Goal: Task Accomplishment & Management: Manage account settings

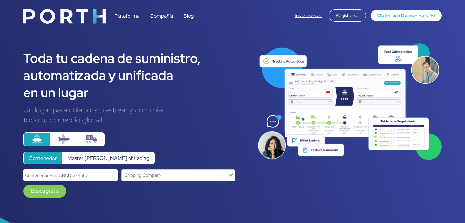
click at [296, 20] on div "Iniciar sesión Registrarse Obten una Demo - es gratis!" at bounding box center [368, 15] width 147 height 12
click at [299, 19] on div "Iniciar sesión Registrarse Obten una Demo - es gratis!" at bounding box center [368, 15] width 147 height 12
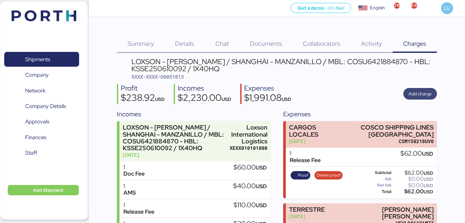
click at [428, 99] on span "Add charge" at bounding box center [420, 94] width 34 height 12
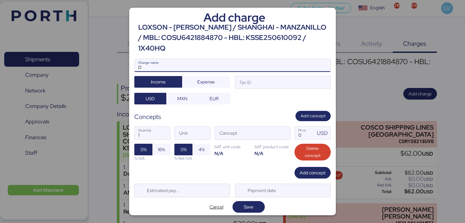
click at [287, 59] on input "D" at bounding box center [233, 65] width 196 height 13
type input "DE"
click at [220, 203] on span "Cancel" at bounding box center [217, 207] width 14 height 8
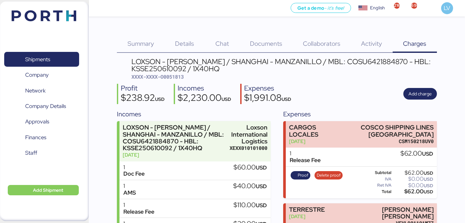
click at [54, 19] on img at bounding box center [44, 15] width 65 height 11
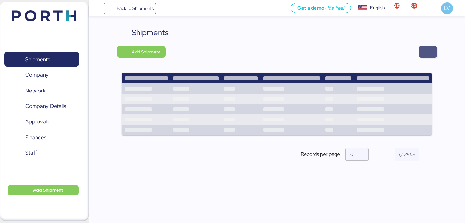
click at [427, 48] on span "button" at bounding box center [428, 51] width 8 height 9
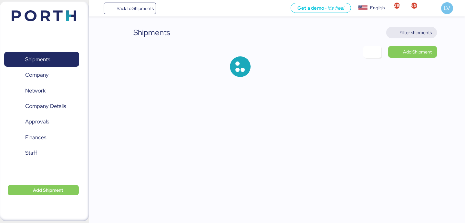
click at [425, 36] on span "Filter shipments" at bounding box center [415, 33] width 32 height 8
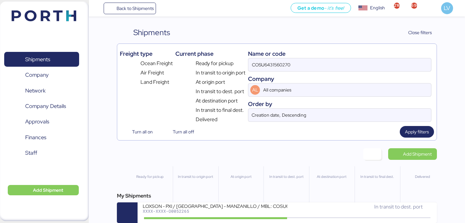
click at [342, 75] on div "Company" at bounding box center [339, 79] width 183 height 9
click at [342, 70] on input "COSU6431560270" at bounding box center [339, 64] width 183 height 13
paste input "2765970"
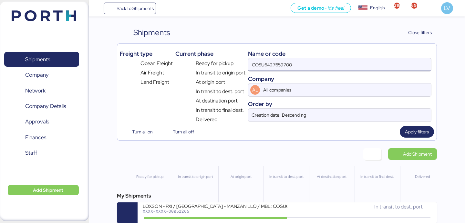
click at [342, 70] on input "COSU6427659700" at bounding box center [339, 64] width 183 height 13
type input "COSU6427659700"
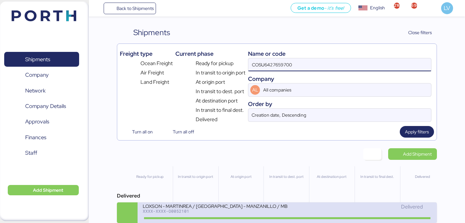
click at [244, 208] on div "LOXSON - MARTINREA / [GEOGRAPHIC_DATA] - MANZANILLO / MBL: COSU6427659700 - HBL…" at bounding box center [215, 205] width 144 height 5
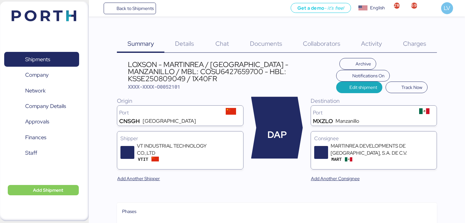
click at [419, 42] on span "Charges" at bounding box center [414, 43] width 23 height 8
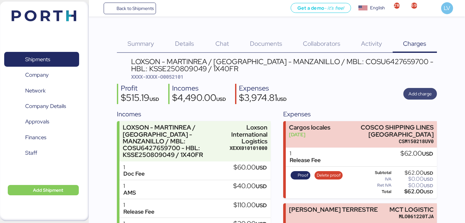
click at [417, 94] on span "Add charge" at bounding box center [420, 94] width 23 height 8
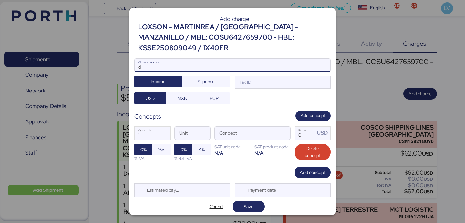
click at [302, 66] on input "d" at bounding box center [233, 65] width 196 height 13
type input "d"
paste input "COSU6427659700"
type input "DEMORAS COSU6427659700"
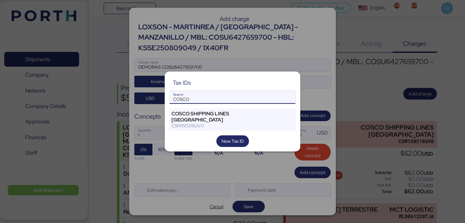
type input "COSCO"
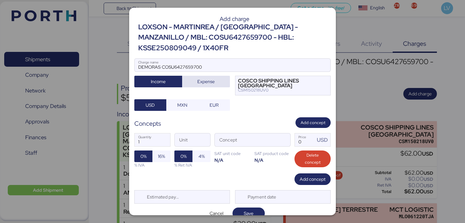
click at [211, 84] on span "Expense" at bounding box center [205, 82] width 17 height 8
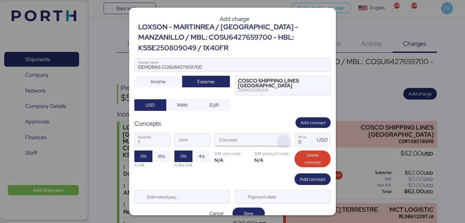
click at [285, 140] on span "button" at bounding box center [284, 142] width 14 height 14
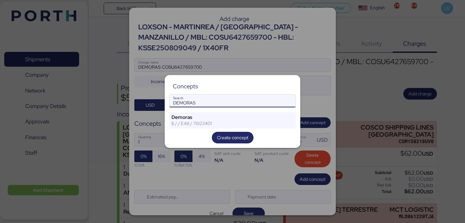
type input "DEMORAS"
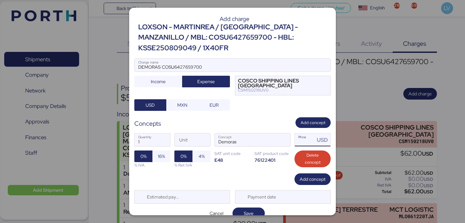
click at [311, 140] on input "Price USD" at bounding box center [305, 140] width 20 height 13
type input "130"
click at [161, 156] on span "16%" at bounding box center [161, 157] width 7 height 8
click at [244, 210] on span "Save" at bounding box center [249, 213] width 22 height 9
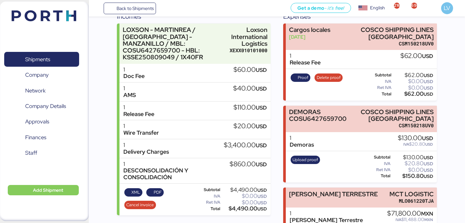
scroll to position [138, 0]
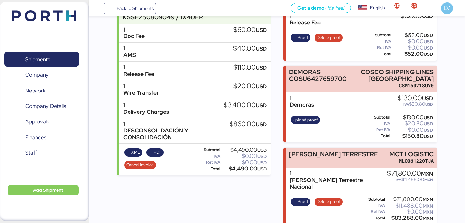
click at [302, 126] on div "Upload proof" at bounding box center [305, 127] width 34 height 26
click at [307, 118] on span "Upload proof" at bounding box center [306, 120] width 26 height 7
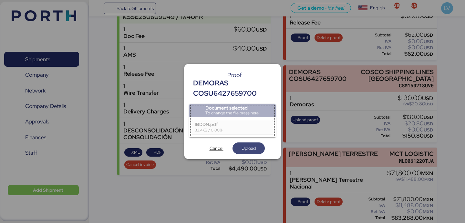
click at [246, 145] on span "Upload" at bounding box center [249, 149] width 14 height 8
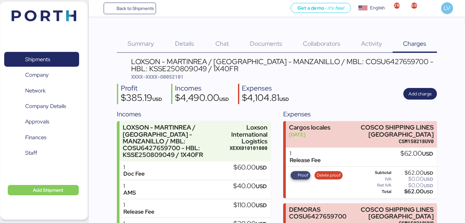
click at [298, 175] on span "Proof" at bounding box center [303, 175] width 11 height 7
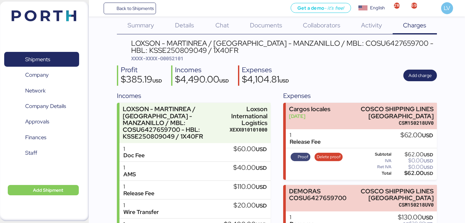
scroll to position [138, 0]
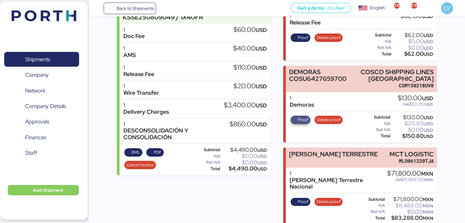
click at [306, 121] on span "Proof" at bounding box center [303, 120] width 11 height 7
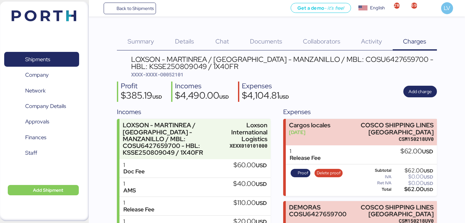
scroll to position [0, 0]
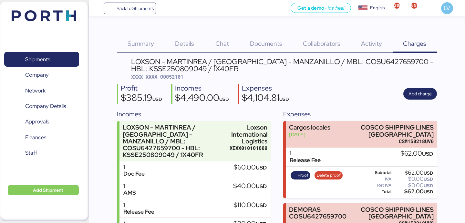
click at [179, 75] on span "XXXX-XXXX-O0052101" at bounding box center [157, 77] width 52 height 6
copy span "O0052101"
click at [145, 7] on span "Back to Shipments" at bounding box center [135, 9] width 37 height 8
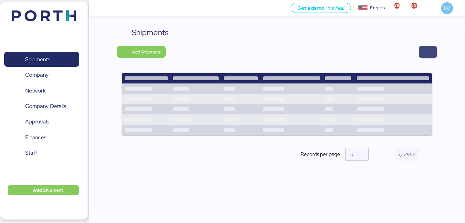
click at [431, 48] on span "button" at bounding box center [428, 51] width 8 height 9
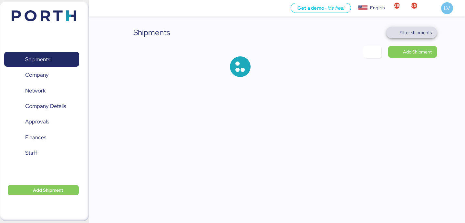
click at [420, 35] on span "Filter shipments" at bounding box center [415, 33] width 32 height 8
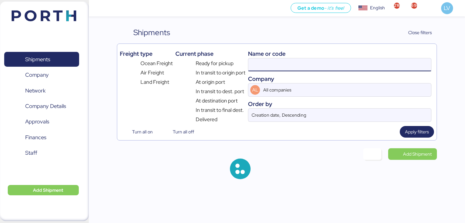
click at [380, 60] on input at bounding box center [339, 64] width 183 height 13
paste input "O0052238"
type input "O0052238"
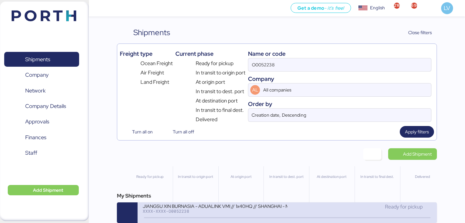
click at [226, 213] on div "XXXX-XXXX-O0052238" at bounding box center [215, 211] width 144 height 5
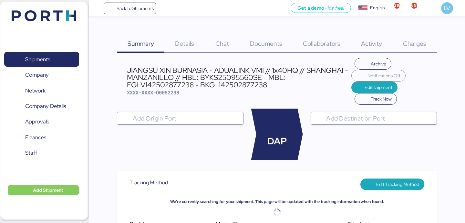
click at [403, 43] on span "Charges" at bounding box center [414, 43] width 23 height 8
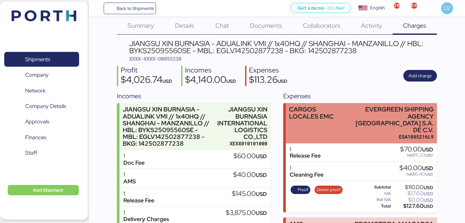
scroll to position [13, 0]
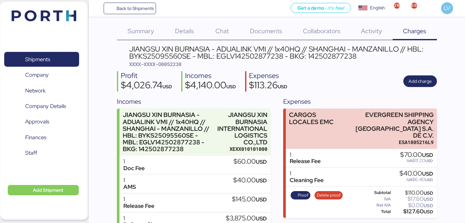
click at [421, 73] on div "Profit $4,026.74 USD Incomes $4,140.00 USD Expenses $113.26 USD Add charge" at bounding box center [277, 81] width 320 height 20
click at [422, 84] on span "Add charge" at bounding box center [420, 82] width 23 height 8
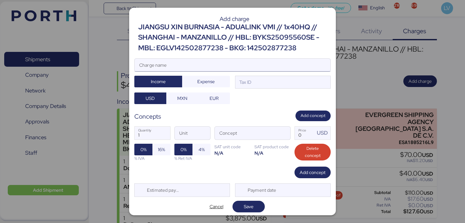
click at [226, 65] on input "Charge name" at bounding box center [233, 65] width 196 height 13
type input "c"
click at [220, 66] on input "TERRESTRE" at bounding box center [233, 65] width 196 height 13
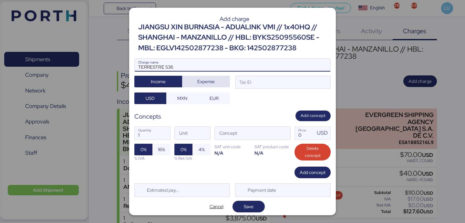
type input "TERRESTRE 536"
click at [209, 84] on span "Expense" at bounding box center [205, 82] width 17 height 8
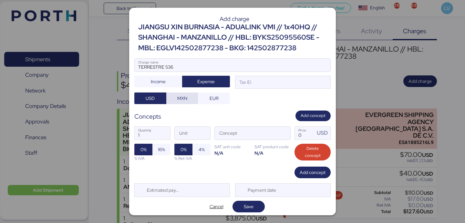
click at [192, 99] on span "MXN" at bounding box center [182, 98] width 22 height 9
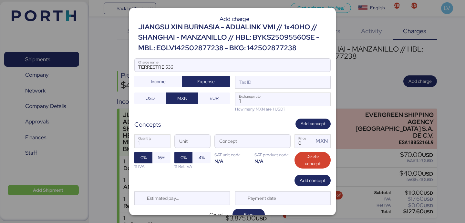
click at [263, 89] on div "TERRESTRE 536 Charge name Income Expense Tax ID USD MXN EUR 1 Exchange rate How…" at bounding box center [232, 85] width 196 height 54
click at [263, 83] on div "Tax ID" at bounding box center [283, 82] width 96 height 13
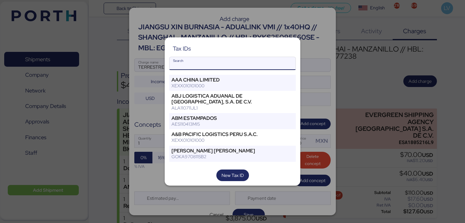
type input "V"
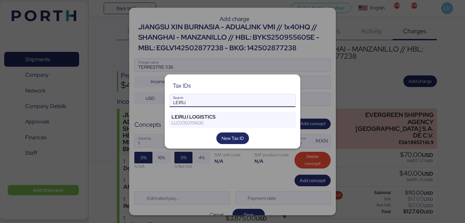
type input "LEIRU"
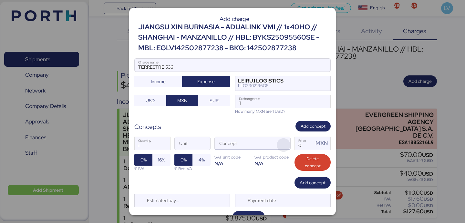
click at [288, 149] on span "button" at bounding box center [284, 146] width 14 height 14
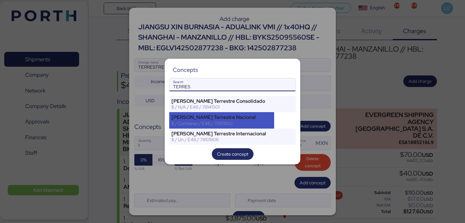
type input "TERRES"
drag, startPoint x: 212, startPoint y: 126, endPoint x: 316, endPoint y: 152, distance: 107.5
click at [212, 126] on div "$ / Container / E48 / 78101802" at bounding box center [221, 124] width 100 height 6
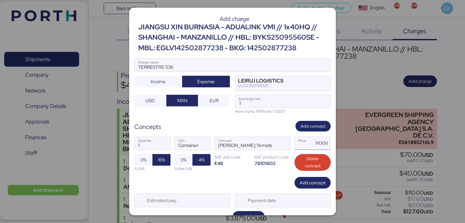
click at [311, 147] on input "Price MXN" at bounding box center [304, 143] width 19 height 13
paste input "65000.00"
type input "65000"
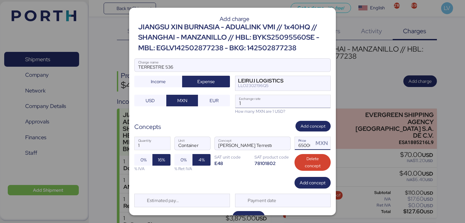
click at [256, 98] on input "1" at bounding box center [282, 101] width 95 height 13
paste input "8.5064"
type input "18.5064"
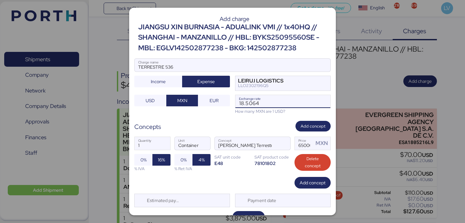
click at [250, 176] on div "1 Quantity Container Unit [PERSON_NAME] Terrestre Nacional Concept 65000 Price …" at bounding box center [232, 155] width 196 height 46
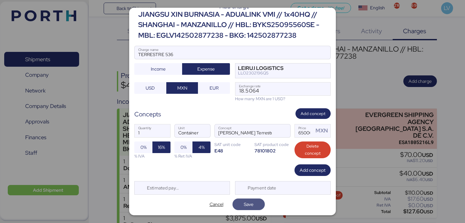
click at [245, 201] on span "Save" at bounding box center [249, 205] width 10 height 8
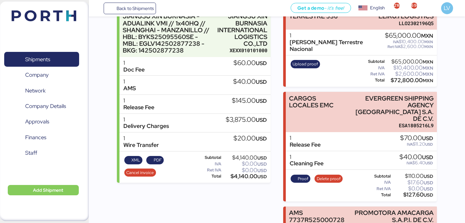
scroll to position [99, 0]
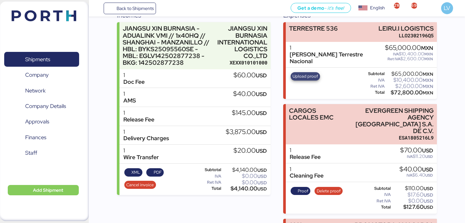
click at [302, 73] on span "Upload proof" at bounding box center [306, 76] width 26 height 7
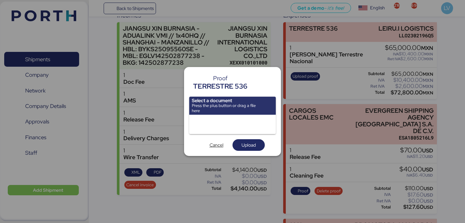
click at [243, 105] on input "file" at bounding box center [232, 106] width 87 height 18
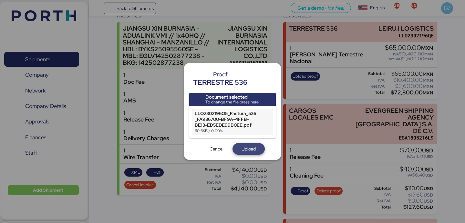
click at [250, 146] on span "Upload" at bounding box center [249, 149] width 14 height 8
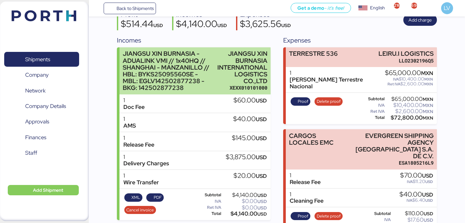
scroll to position [21, 0]
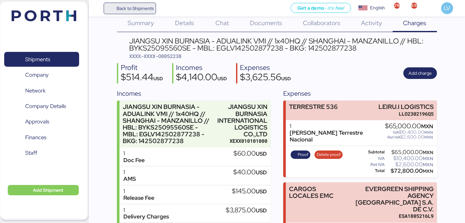
click at [123, 7] on span "Back to Shipments" at bounding box center [135, 9] width 37 height 8
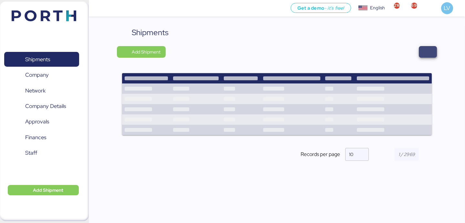
click at [425, 56] on span "button" at bounding box center [428, 51] width 8 height 9
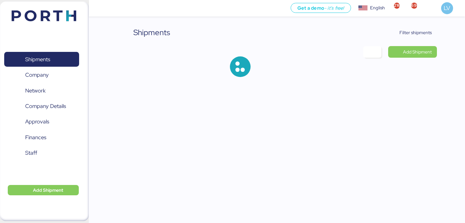
click at [418, 23] on div "Shipments Filter shipments Add Shipment" at bounding box center [232, 44] width 465 height 88
click at [417, 30] on span "Filter shipments" at bounding box center [415, 33] width 32 height 8
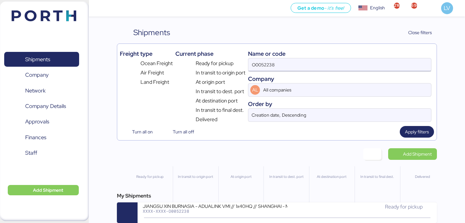
click at [367, 59] on input "O0052238" at bounding box center [339, 64] width 183 height 13
type input "D"
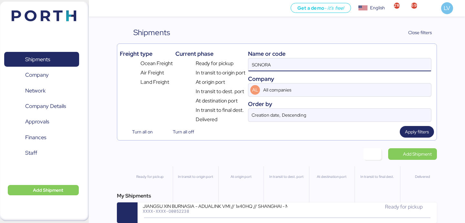
type input "SONORA"
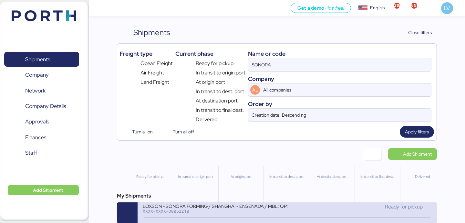
click at [243, 207] on div "LOXSON - SONORA FORMING / SHANGHAI - ENSENADA / MBL: QPSE5090263 - HBL: KSSE250…" at bounding box center [215, 205] width 144 height 5
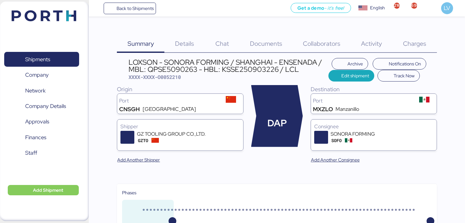
click at [414, 40] on span "Charges" at bounding box center [414, 43] width 23 height 8
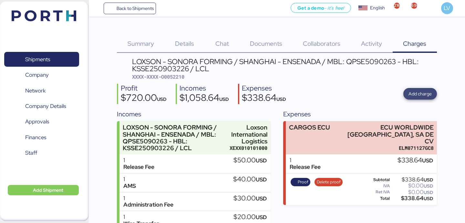
click at [429, 93] on span "Add charge" at bounding box center [420, 94] width 23 height 8
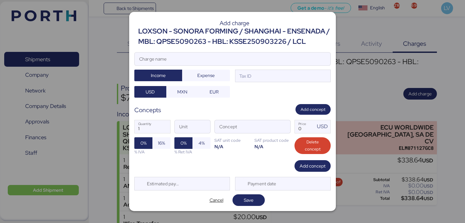
click at [258, 52] on div "Charge name" at bounding box center [232, 59] width 196 height 14
click at [258, 53] on input "Charge name" at bounding box center [233, 59] width 196 height 13
type input "TERRESTRE XCF"
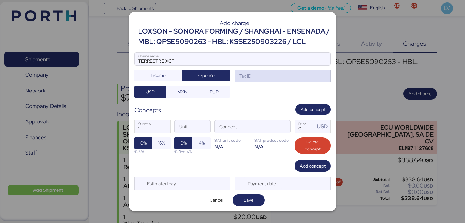
click at [275, 78] on div "Tax ID" at bounding box center [283, 76] width 96 height 13
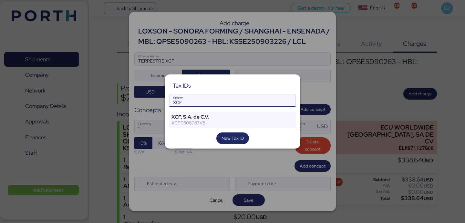
type input "XCF"
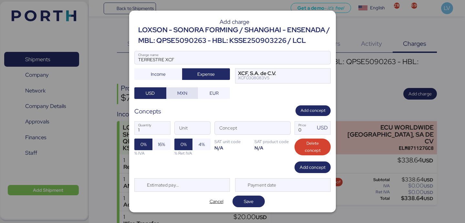
click at [182, 94] on span "MXN" at bounding box center [182, 93] width 10 height 8
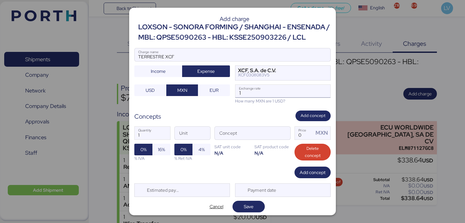
click at [260, 96] on input "1" at bounding box center [282, 91] width 95 height 13
paste input "8.5064"
type input "18.5064"
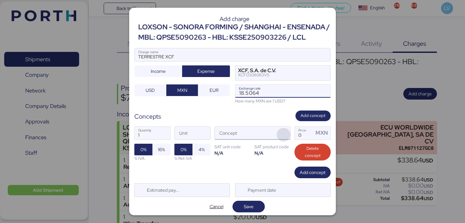
click at [280, 136] on span "button" at bounding box center [284, 135] width 14 height 14
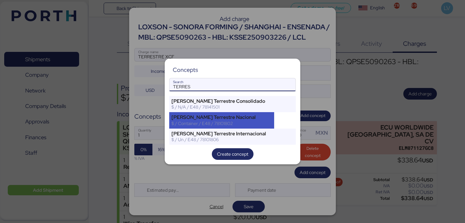
type input "TERRES"
click at [249, 123] on div "$ / Container / E48 / 78101802" at bounding box center [221, 124] width 100 height 6
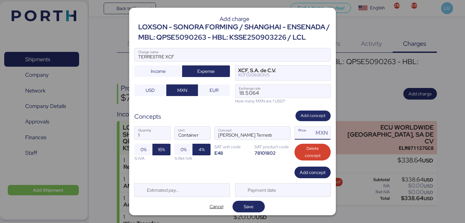
click at [301, 132] on input "Price MXN" at bounding box center [304, 133] width 19 height 13
paste input "7137.80"
click at [255, 205] on span "Save" at bounding box center [249, 206] width 22 height 9
type input "7137.8"
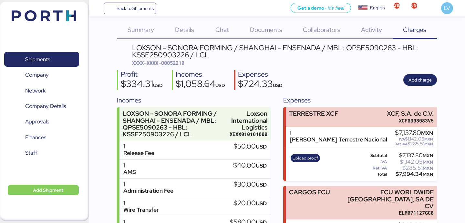
scroll to position [33, 0]
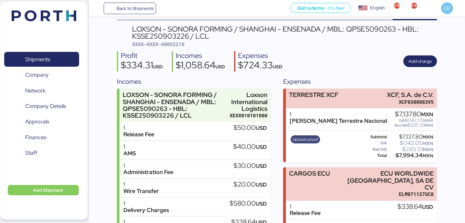
click at [307, 140] on span "Upload proof" at bounding box center [306, 139] width 26 height 7
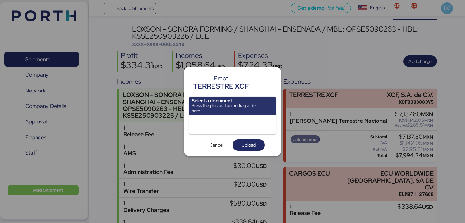
scroll to position [0, 0]
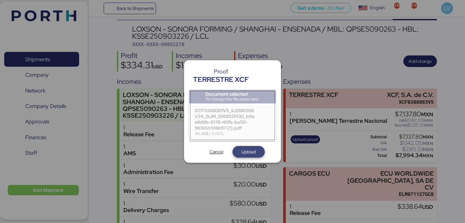
click at [247, 148] on span "Upload" at bounding box center [249, 152] width 22 height 9
